Goal: Communication & Community: Participate in discussion

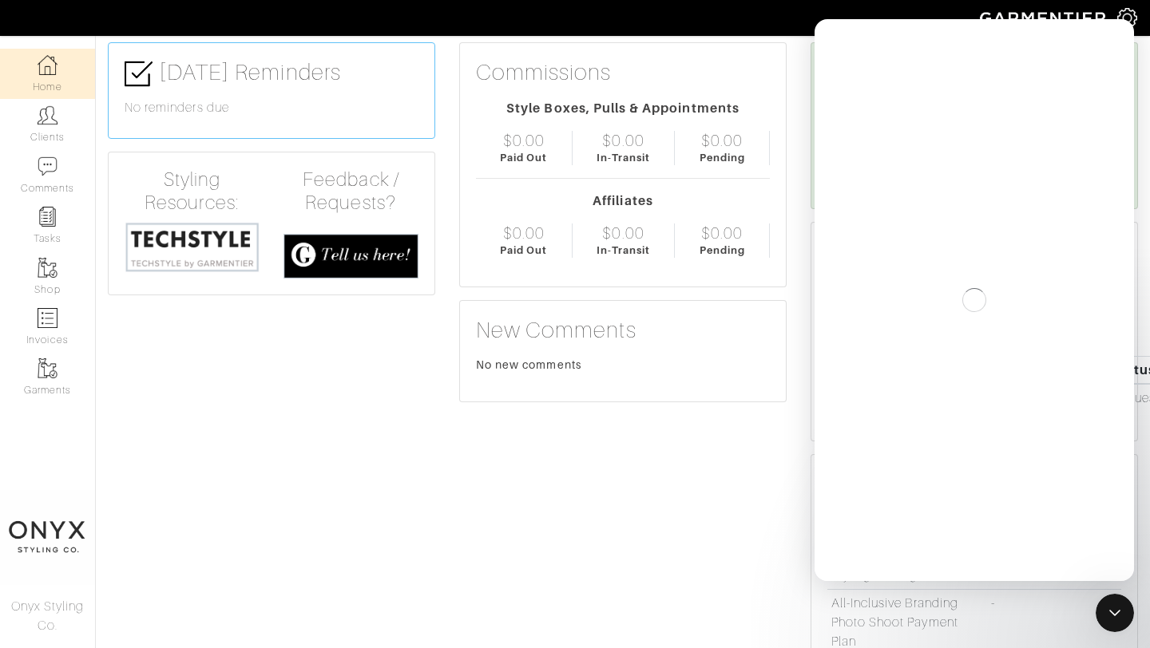
scroll to position [64, 0]
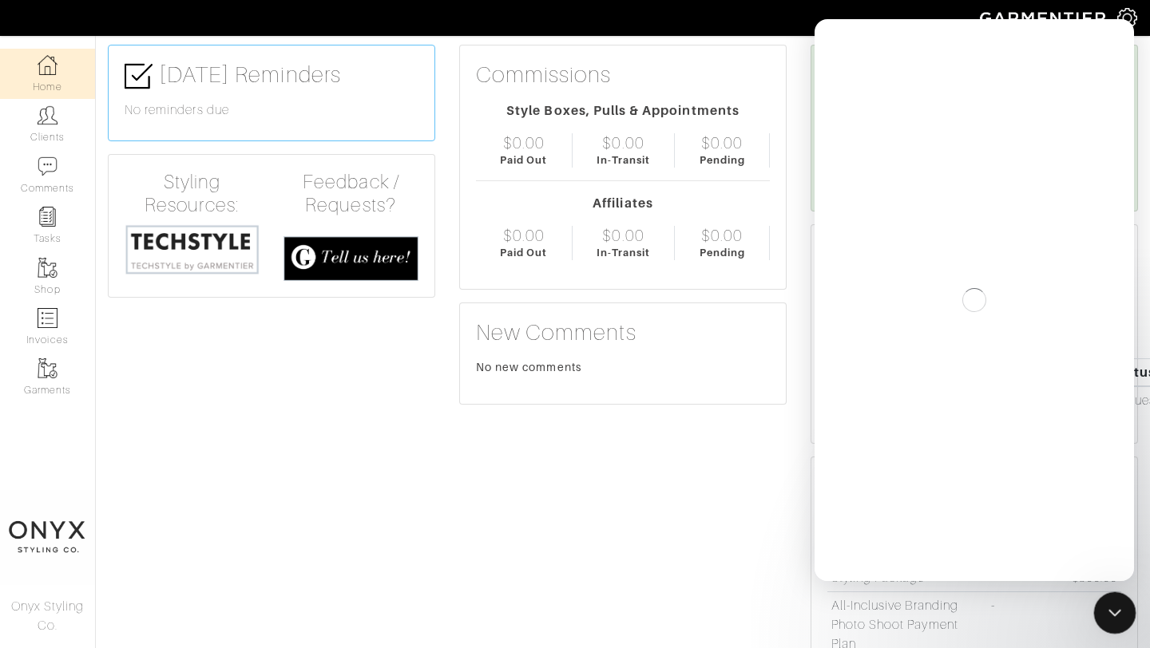
click at [1114, 605] on icon "Close Intercom Messenger" at bounding box center [1112, 610] width 19 height 19
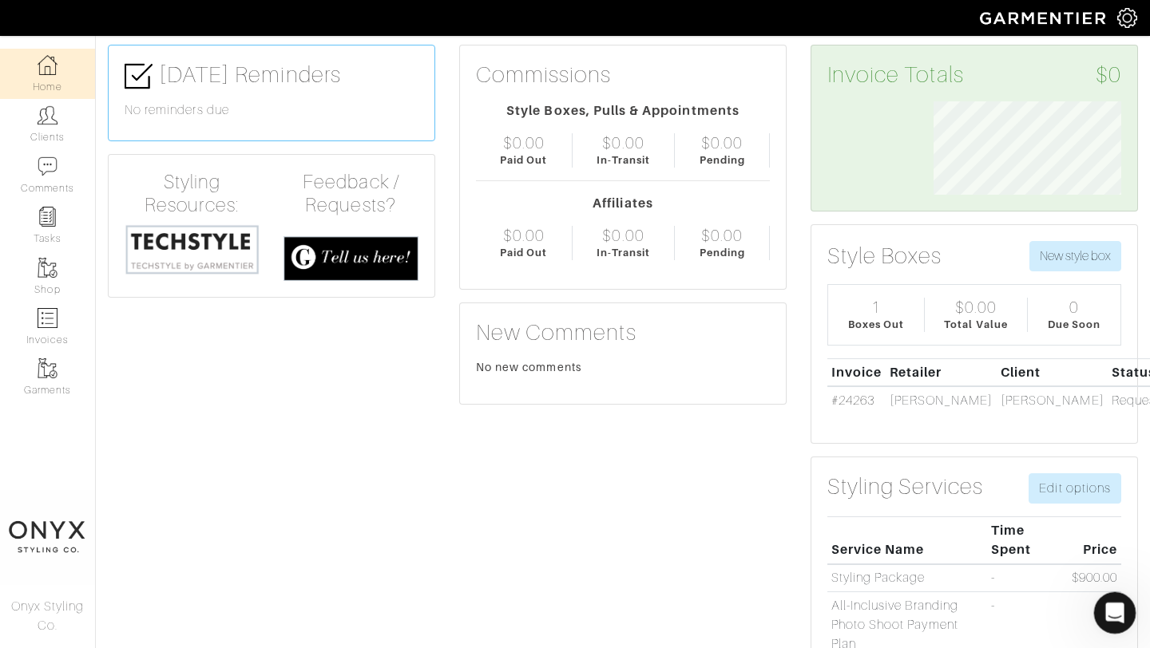
scroll to position [0, 0]
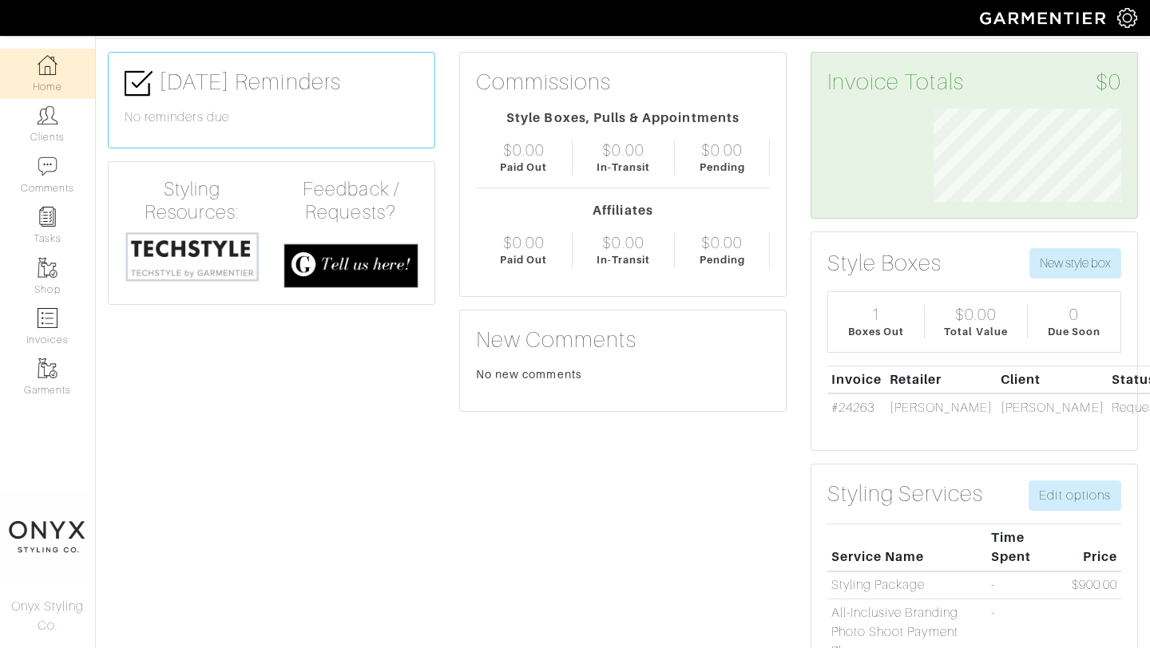
scroll to position [93, 212]
click at [1121, 616] on icon "Open Intercom Messenger" at bounding box center [1114, 613] width 18 height 21
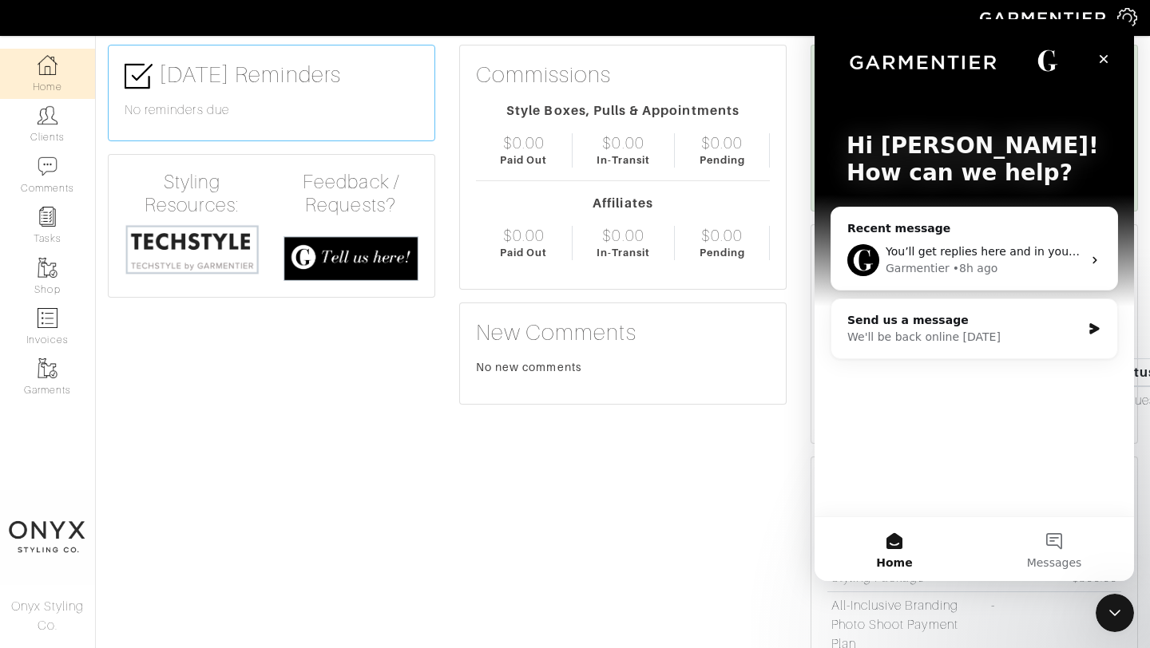
scroll to position [0, 0]
click at [1004, 261] on div "Garmentier • 8h ago" at bounding box center [984, 268] width 196 height 17
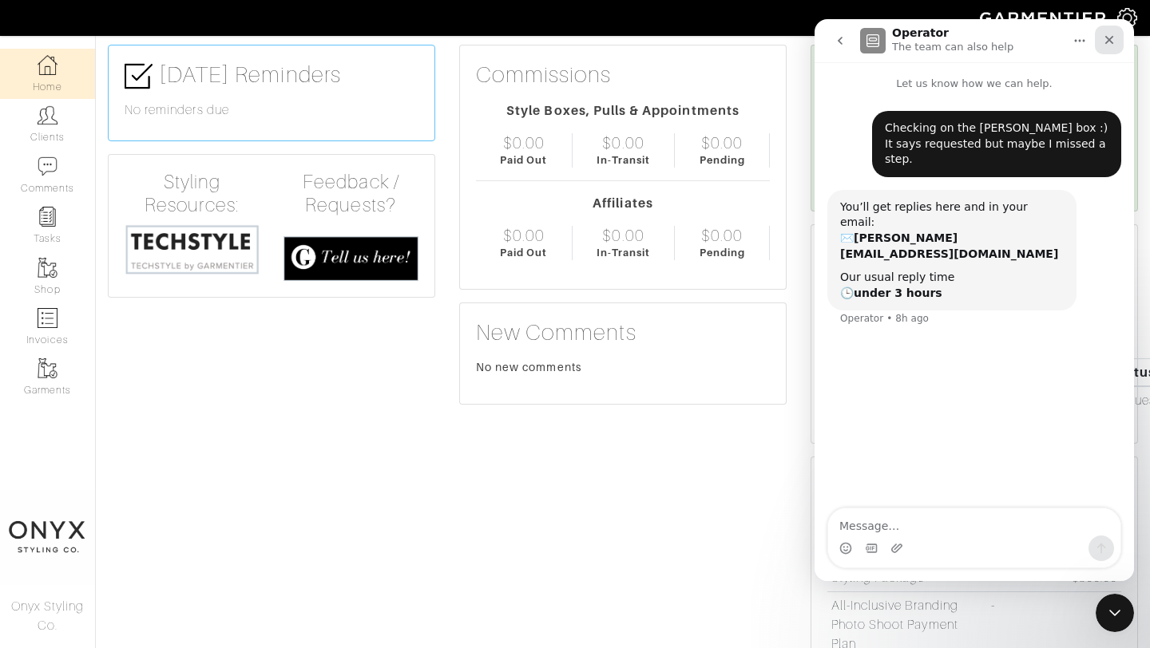
click at [1116, 38] on div "Close" at bounding box center [1109, 40] width 29 height 29
